Goal: Check status

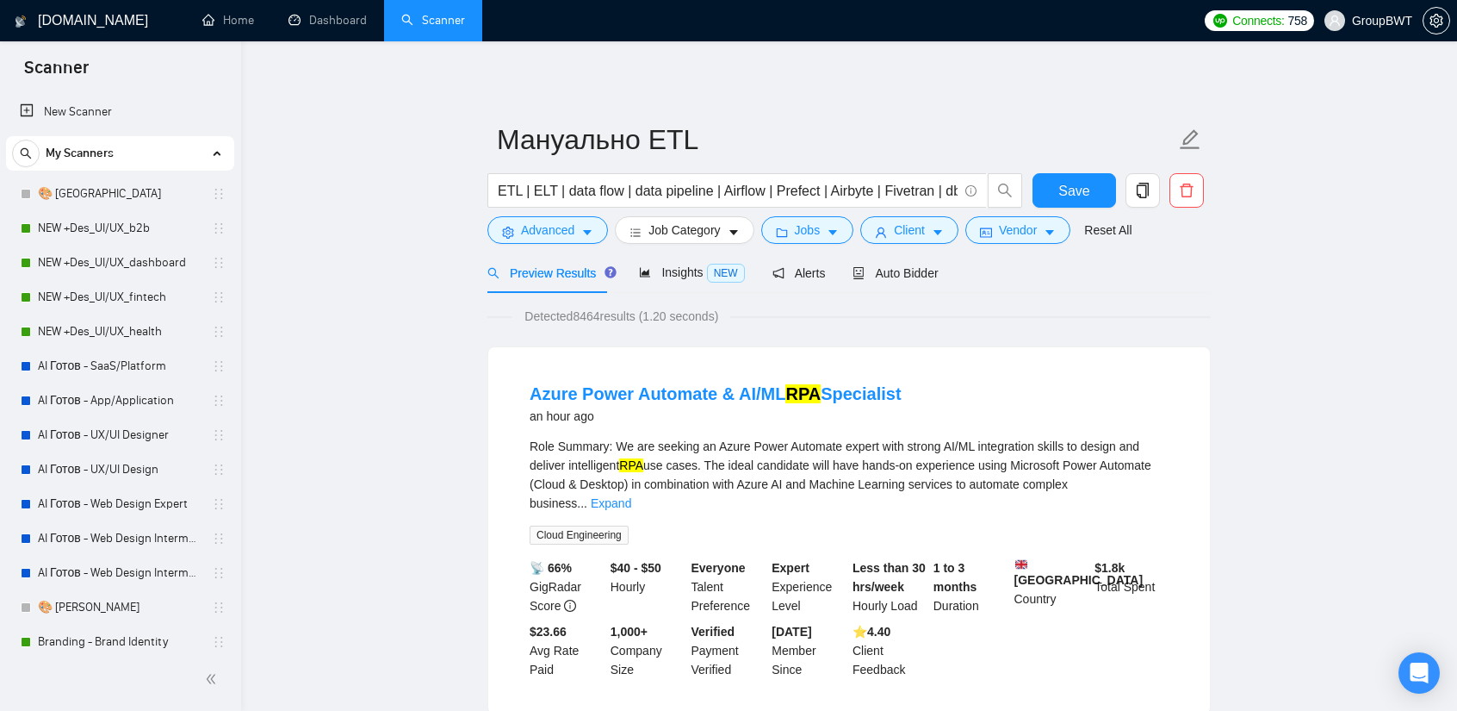
scroll to position [434, 0]
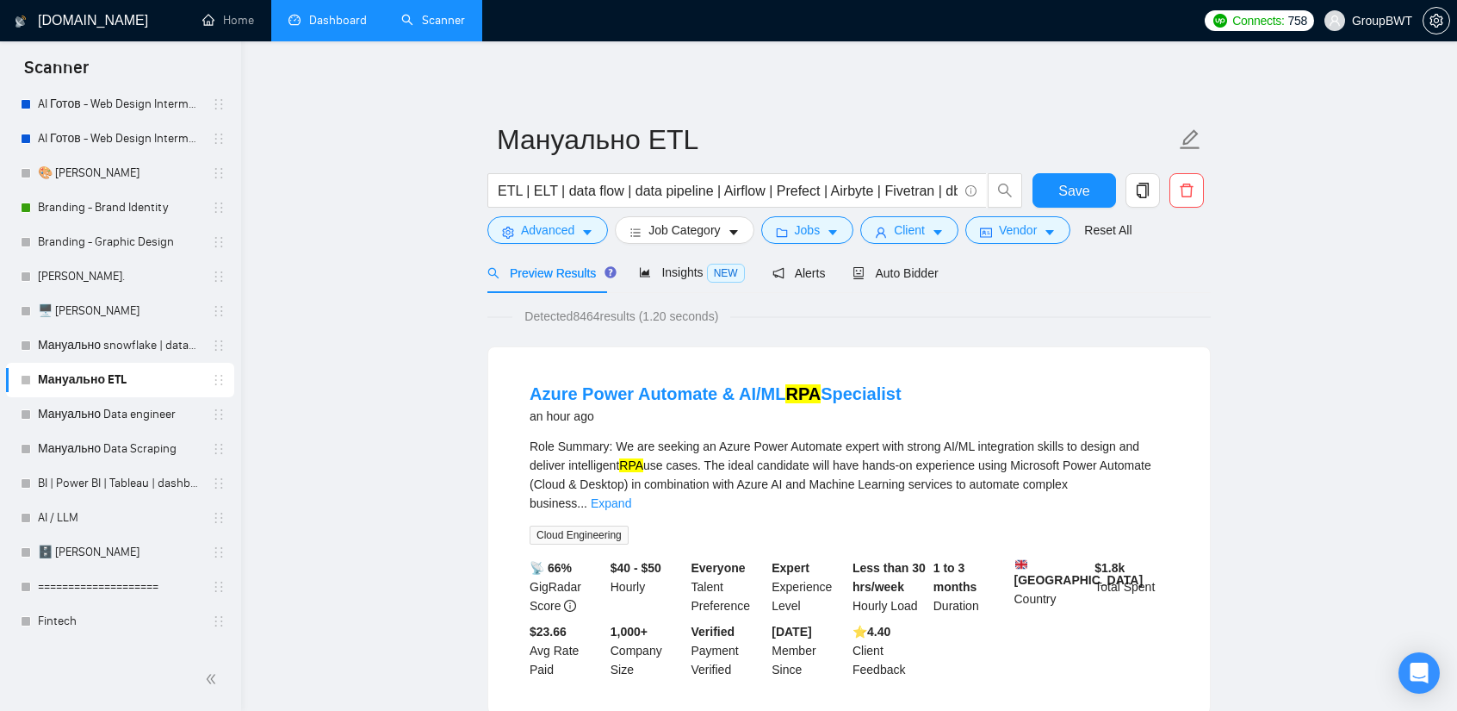
click at [345, 18] on link "Dashboard" at bounding box center [328, 20] width 78 height 15
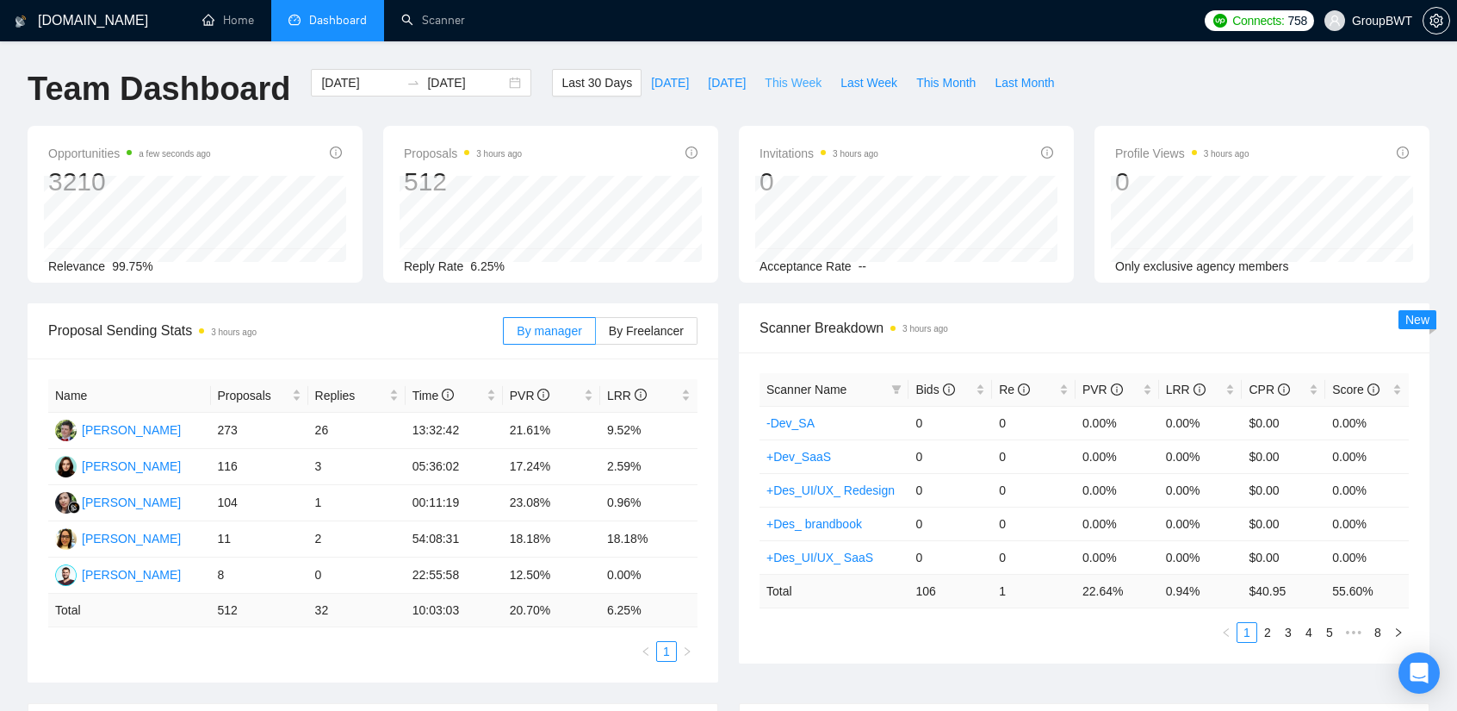
click at [792, 84] on span "This Week" at bounding box center [793, 82] width 57 height 19
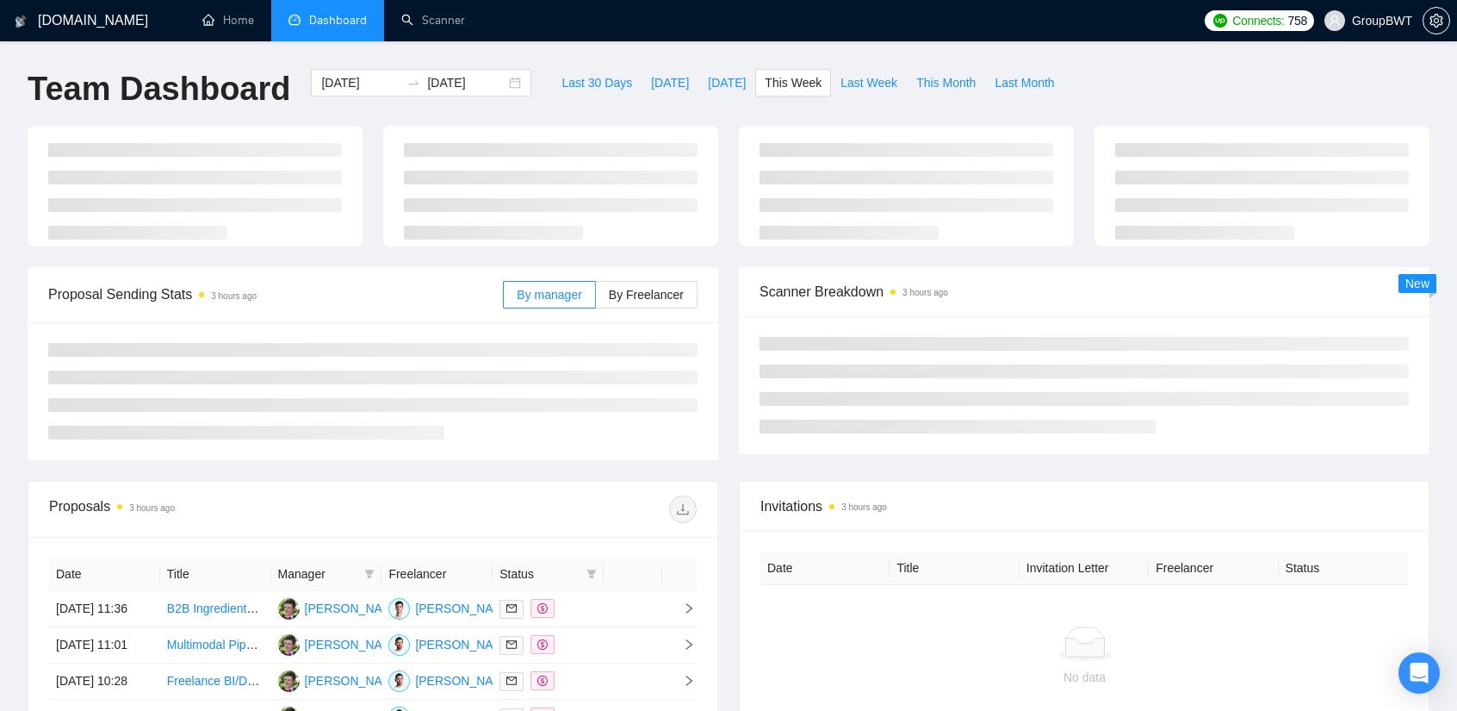
type input "[DATE]"
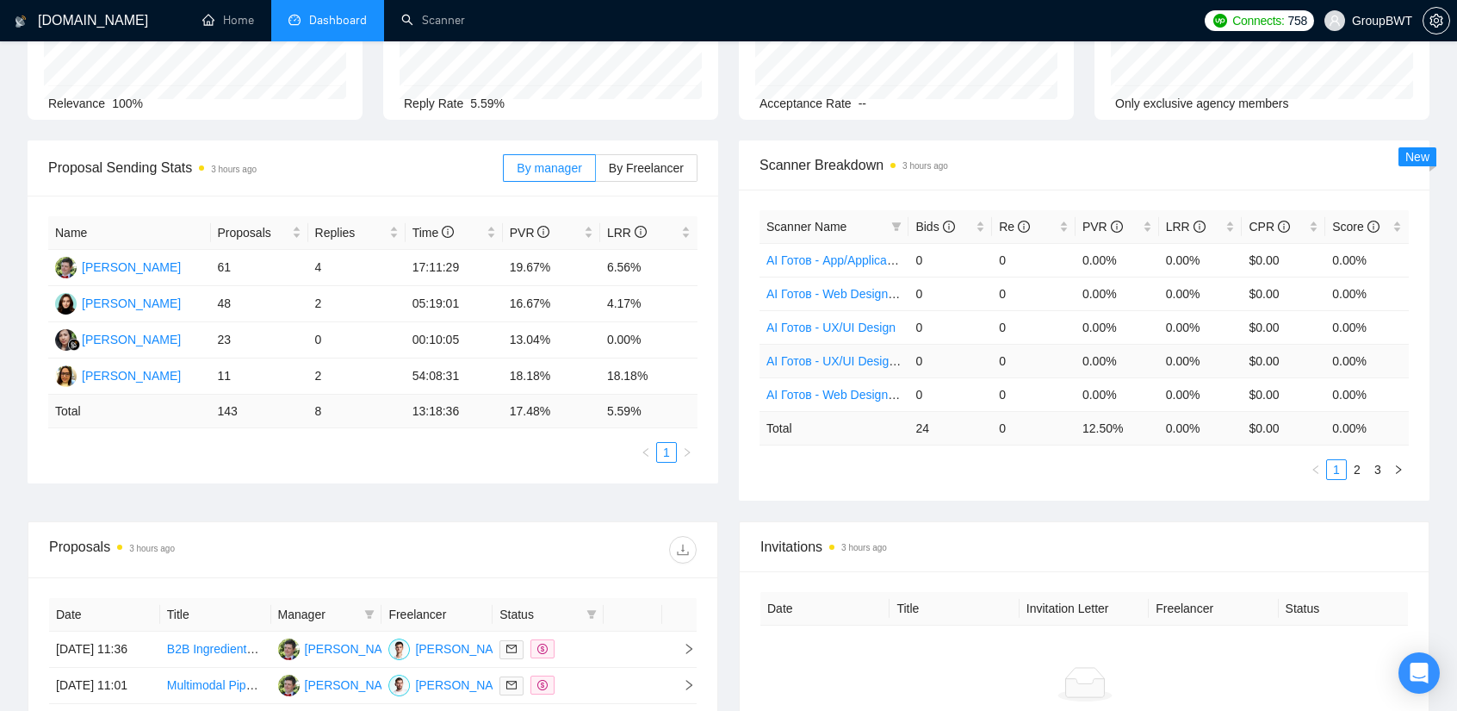
scroll to position [172, 0]
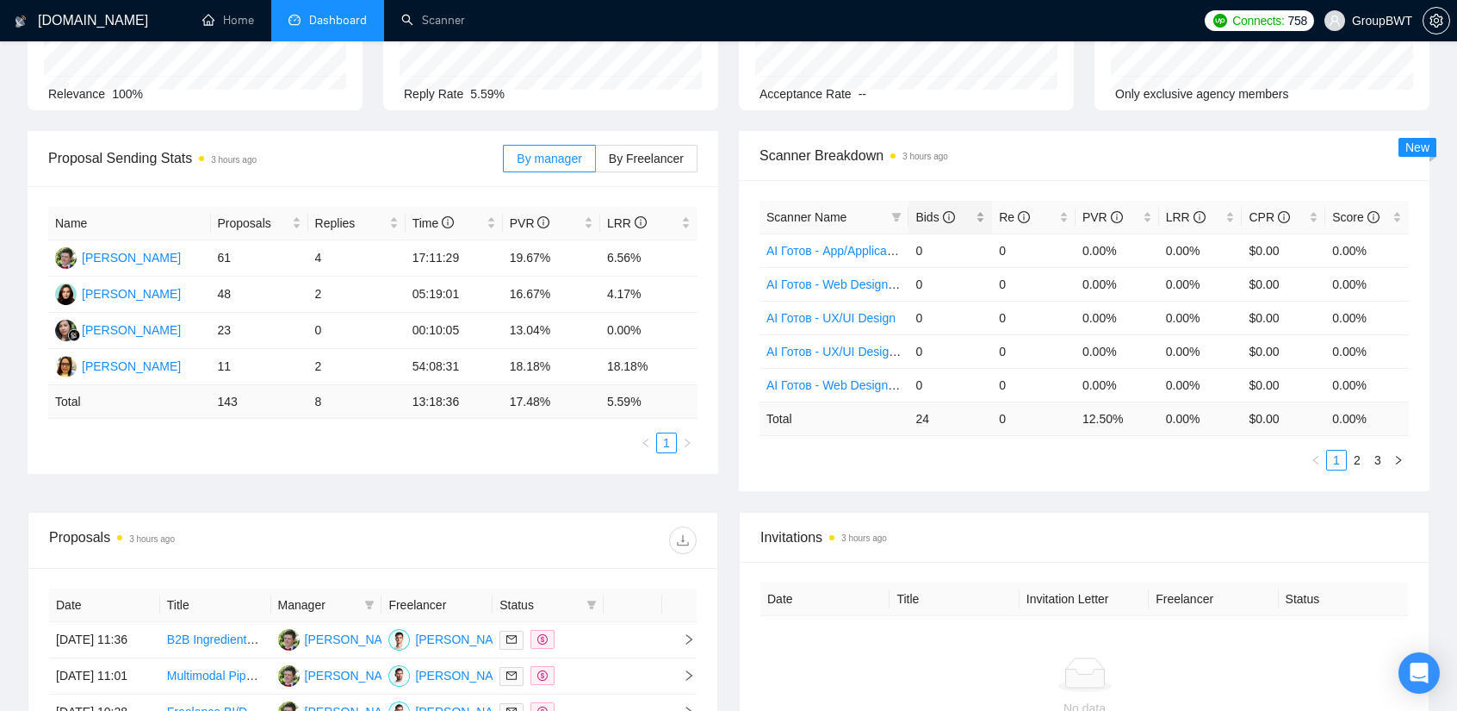
click at [938, 212] on span "Bids" at bounding box center [935, 217] width 39 height 14
click at [927, 214] on span "Bids" at bounding box center [935, 217] width 39 height 14
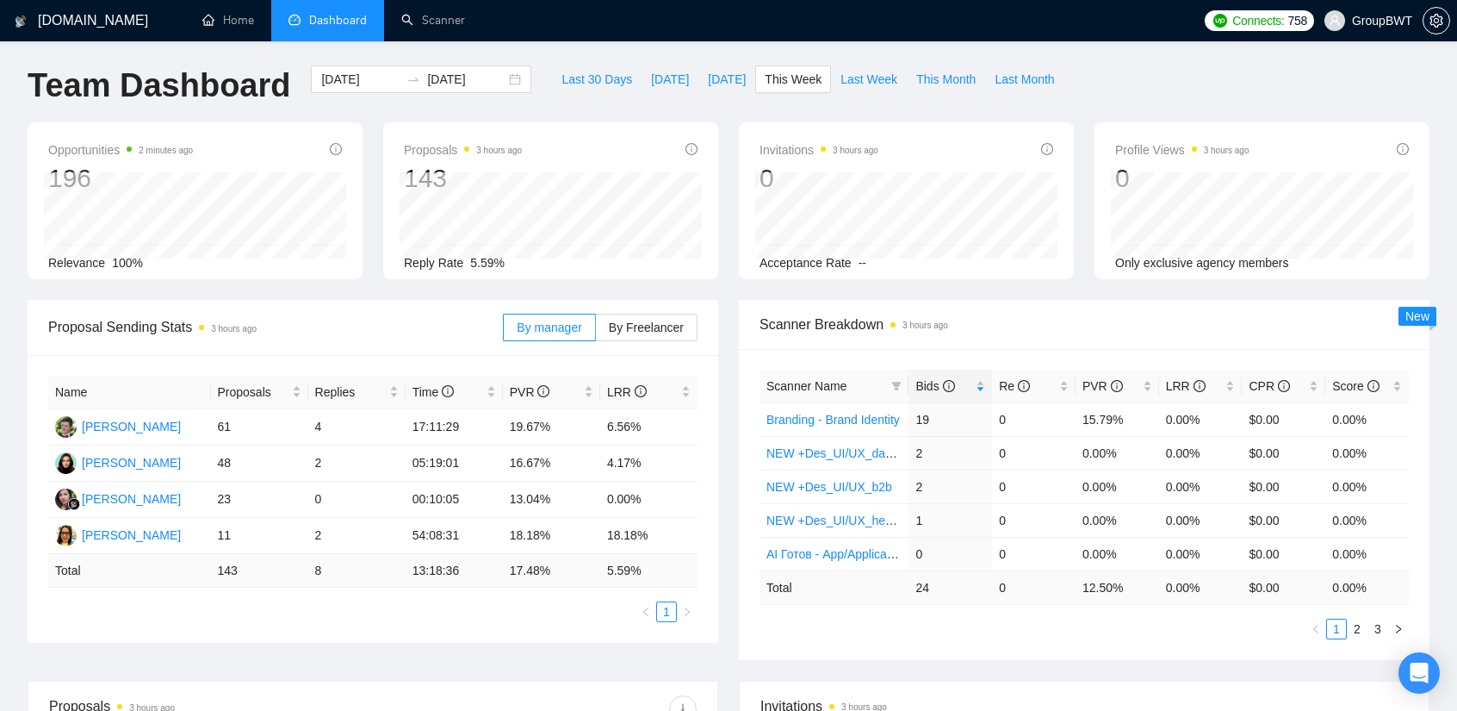
scroll to position [0, 0]
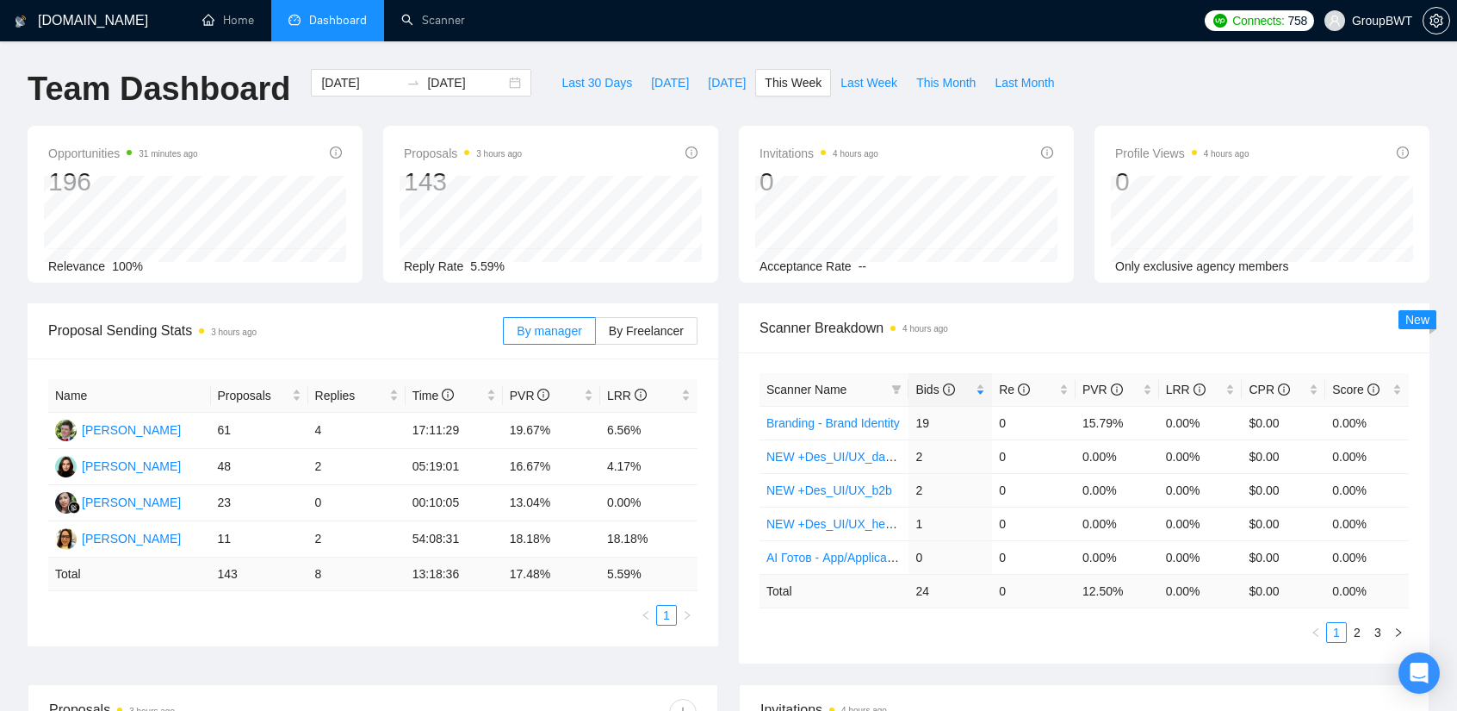
click at [336, 352] on div "Proposal Sending Stats 3 hours ago" at bounding box center [275, 330] width 455 height 49
